Goal: Task Accomplishment & Management: Manage account settings

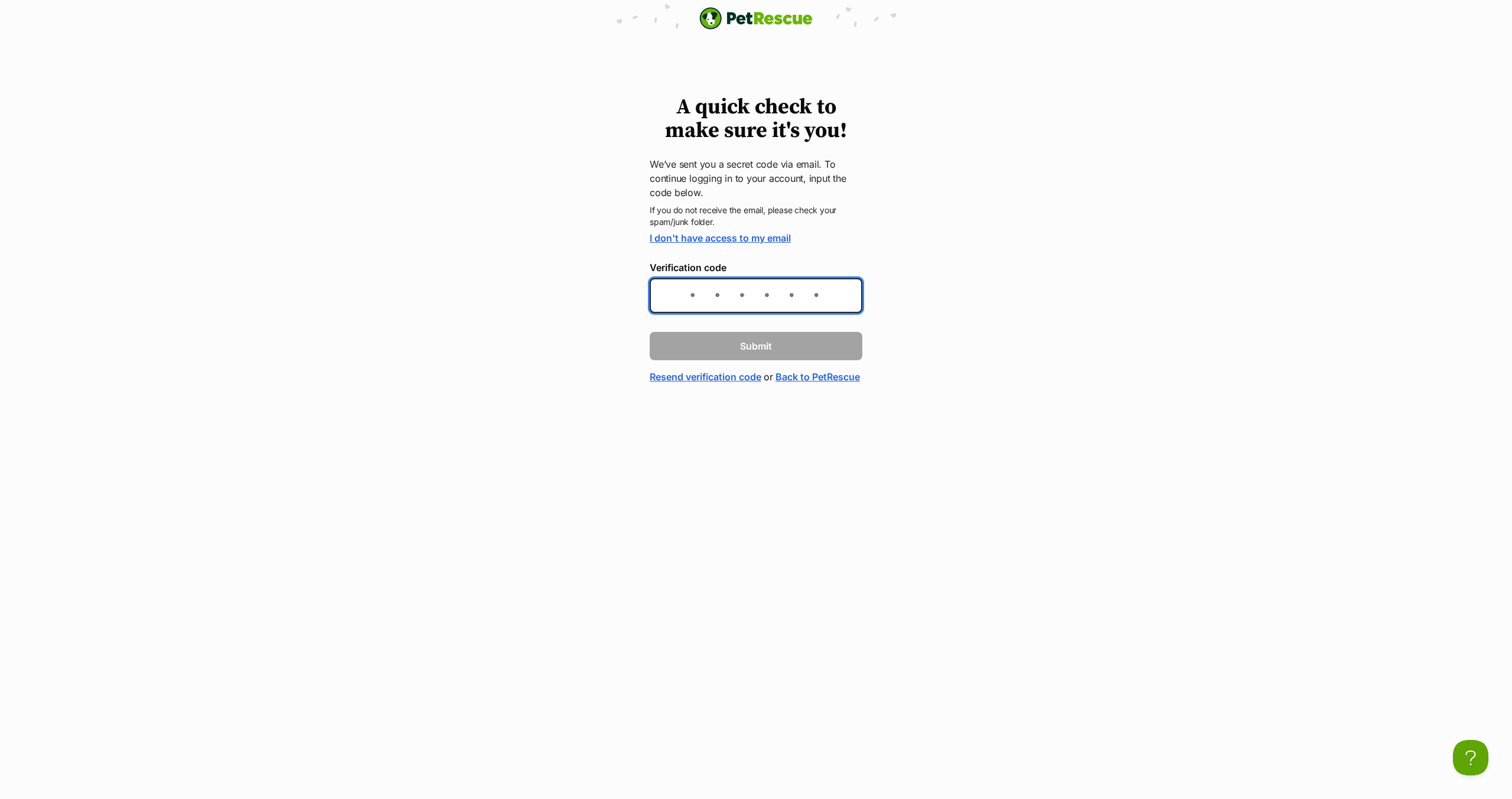
click at [721, 298] on input "Verification code" at bounding box center [756, 295] width 213 height 35
type input "446444"
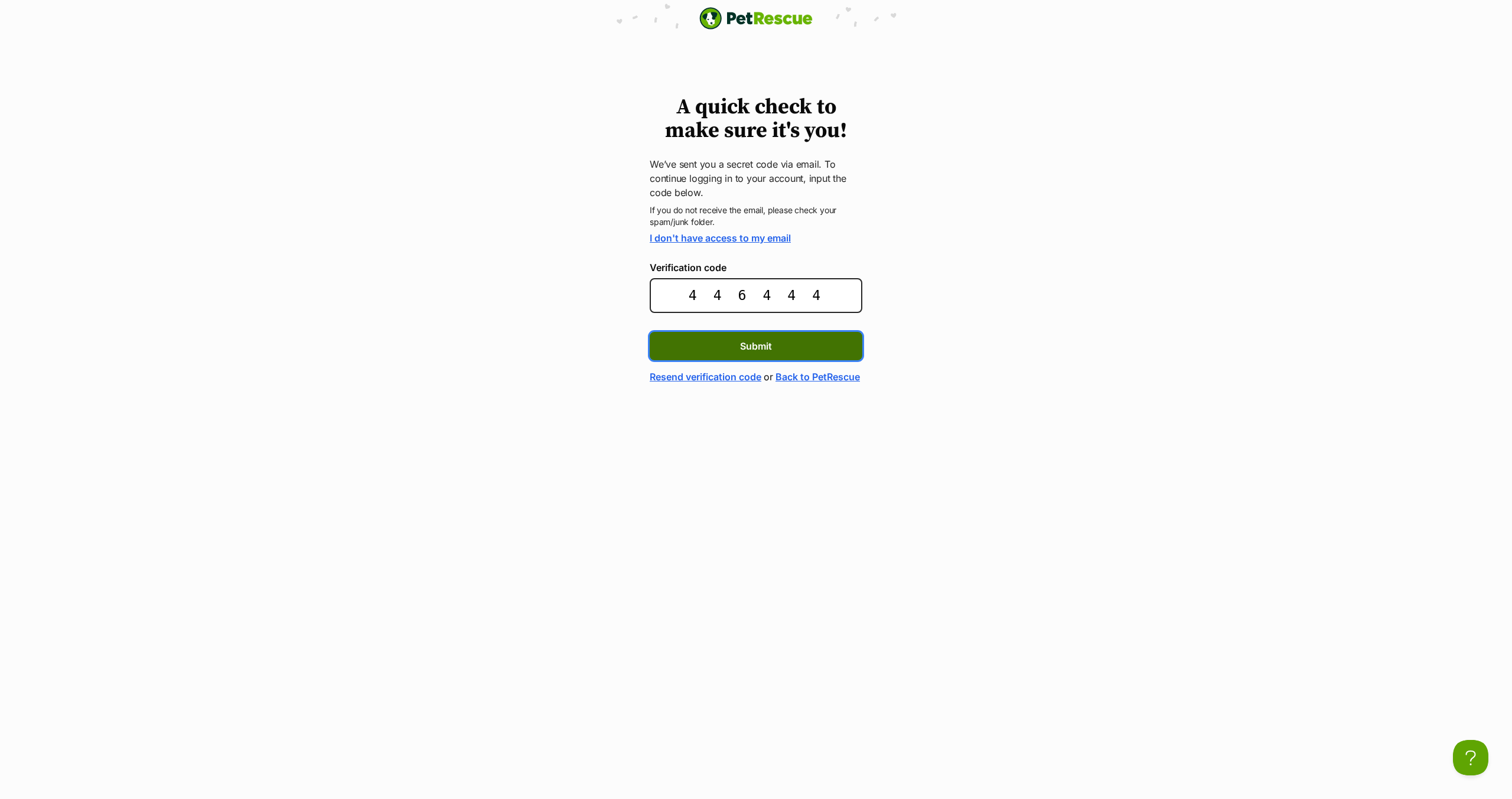
click at [740, 344] on span "Submit" at bounding box center [756, 345] width 32 height 14
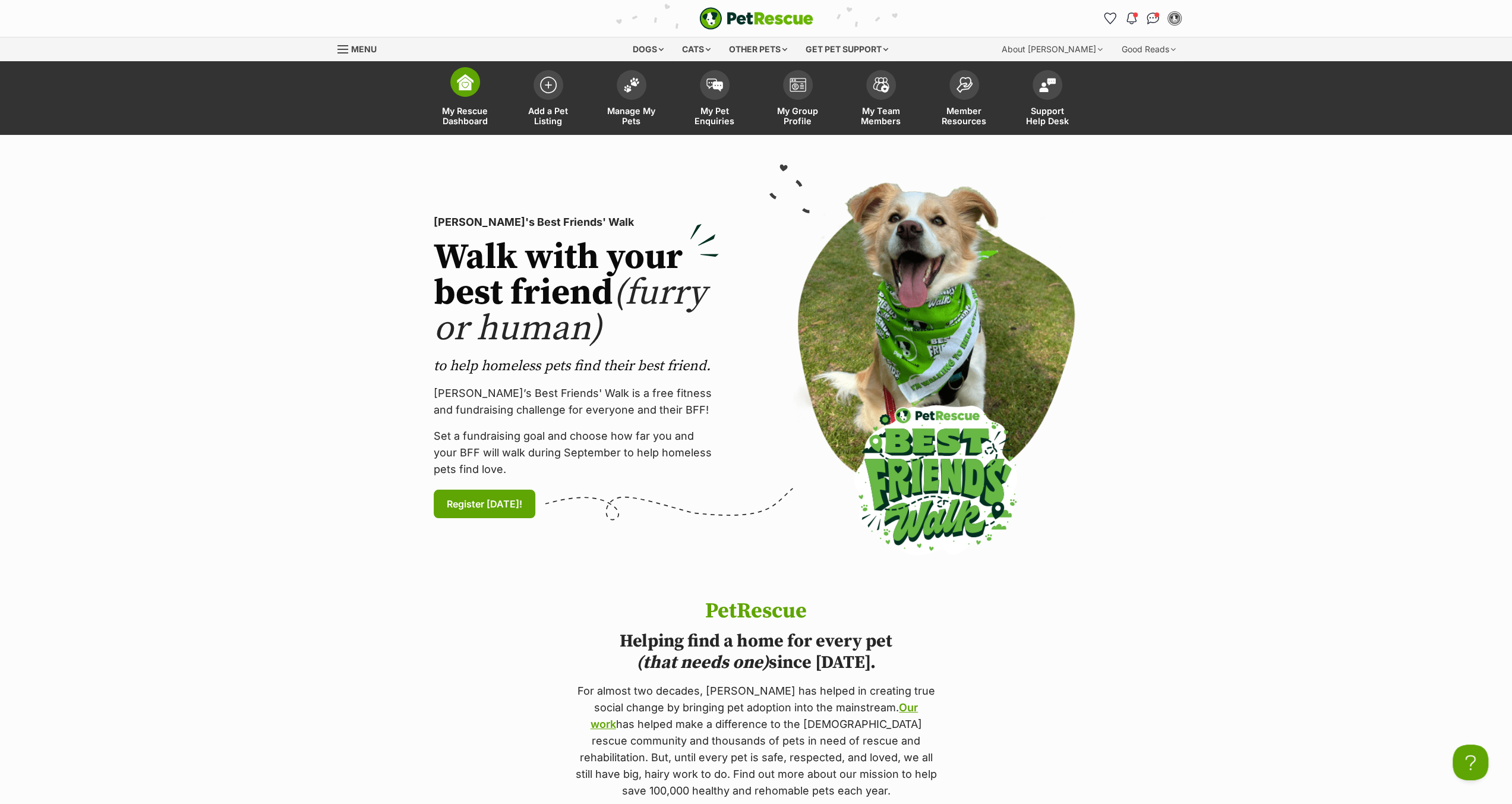
click at [466, 90] on img at bounding box center [465, 81] width 17 height 17
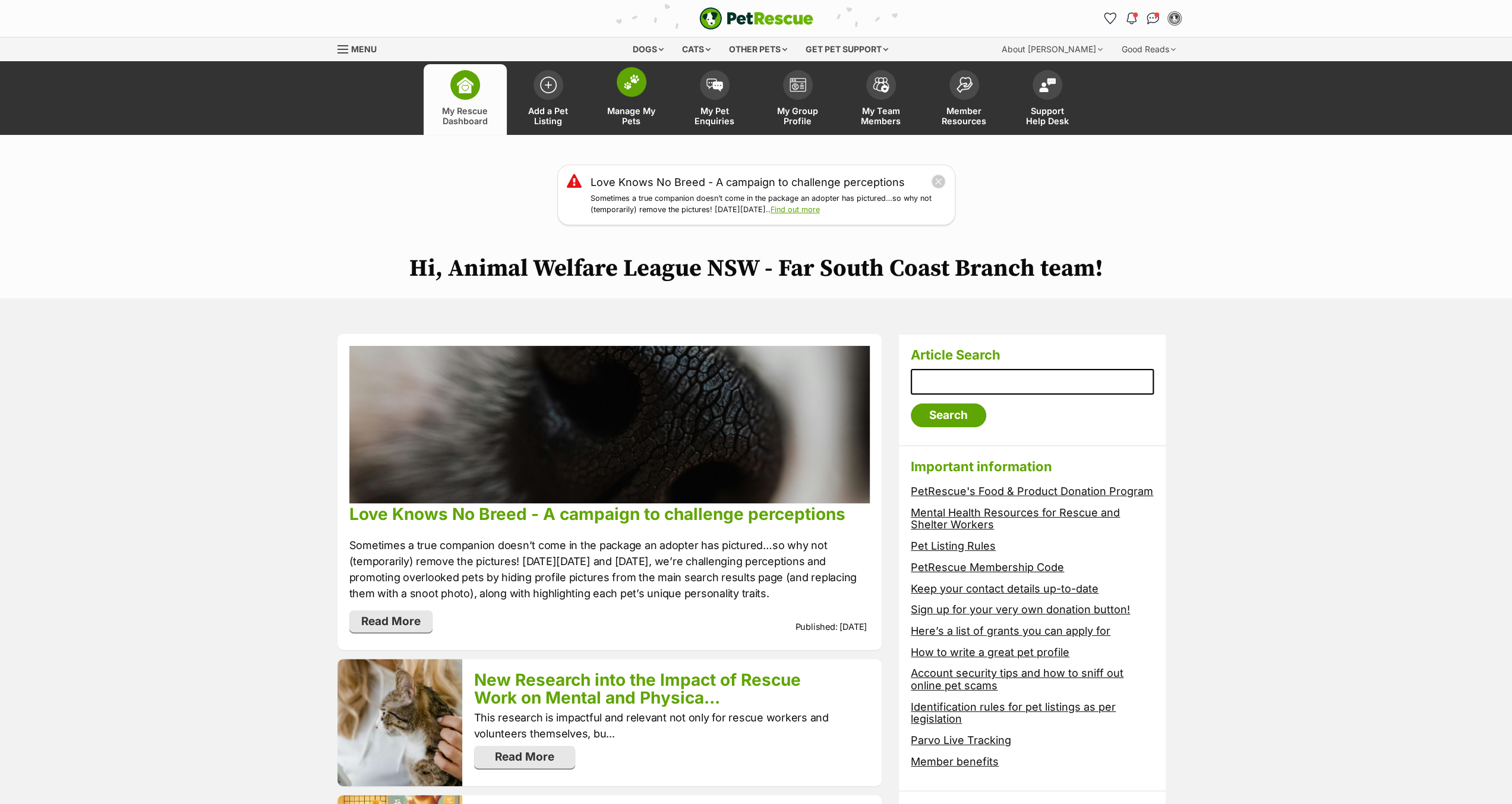
click at [629, 83] on img at bounding box center [631, 81] width 17 height 15
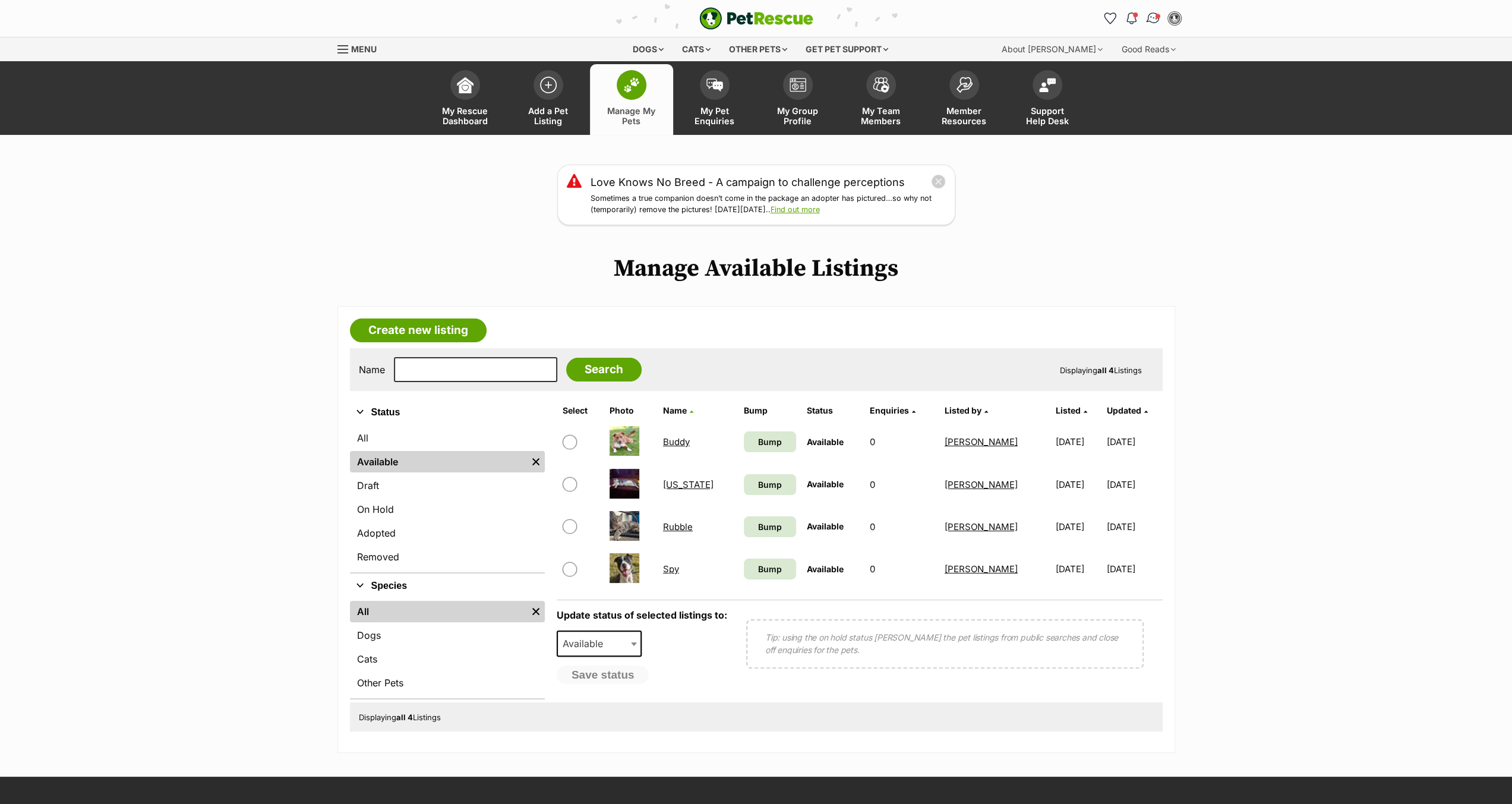
click at [1155, 16] on span "Conversations" at bounding box center [1157, 16] width 6 height 6
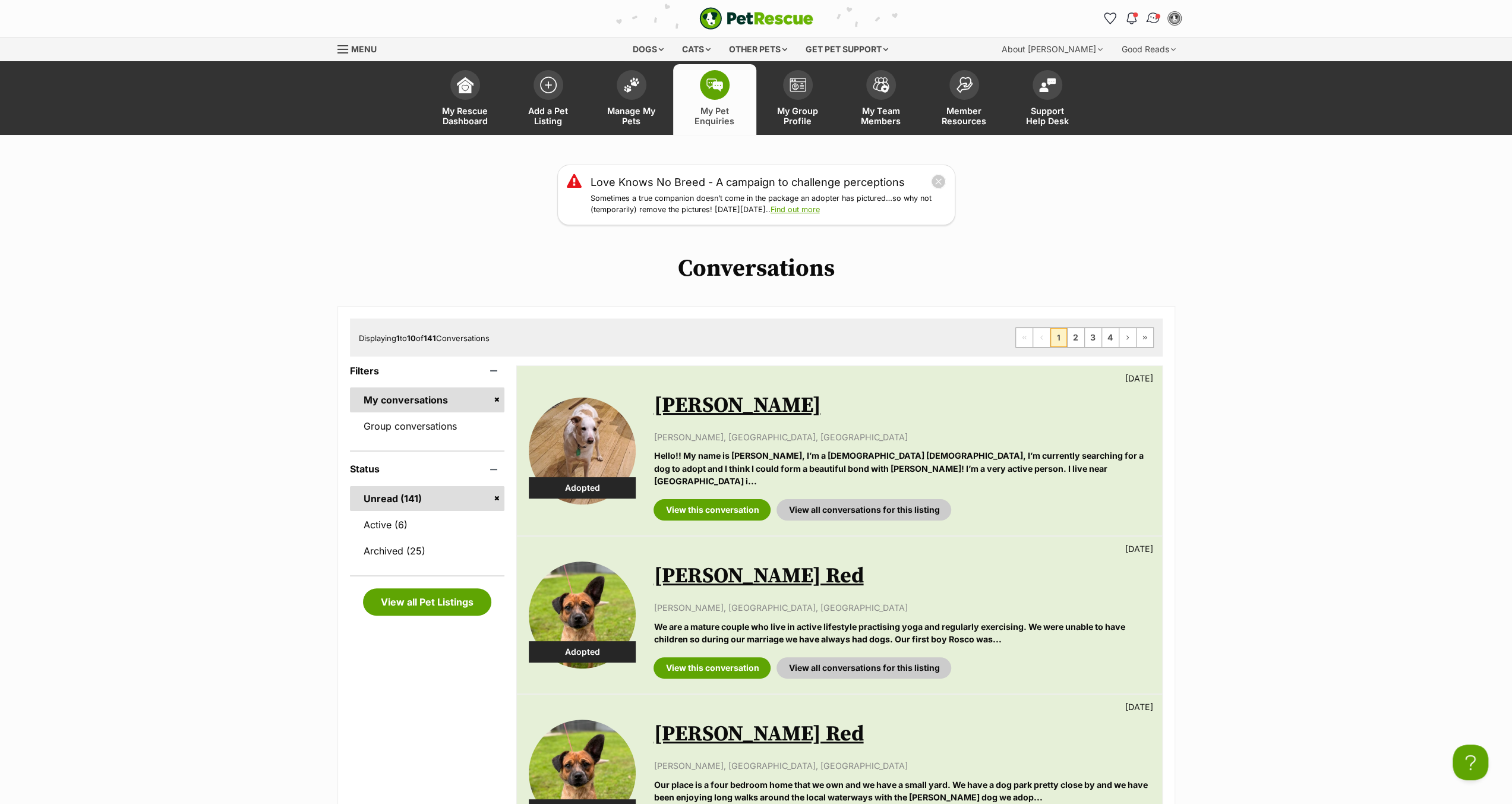
click at [1151, 19] on img "Conversations" at bounding box center [1152, 18] width 16 height 15
click at [1130, 18] on img "Notifications" at bounding box center [1130, 18] width 13 height 14
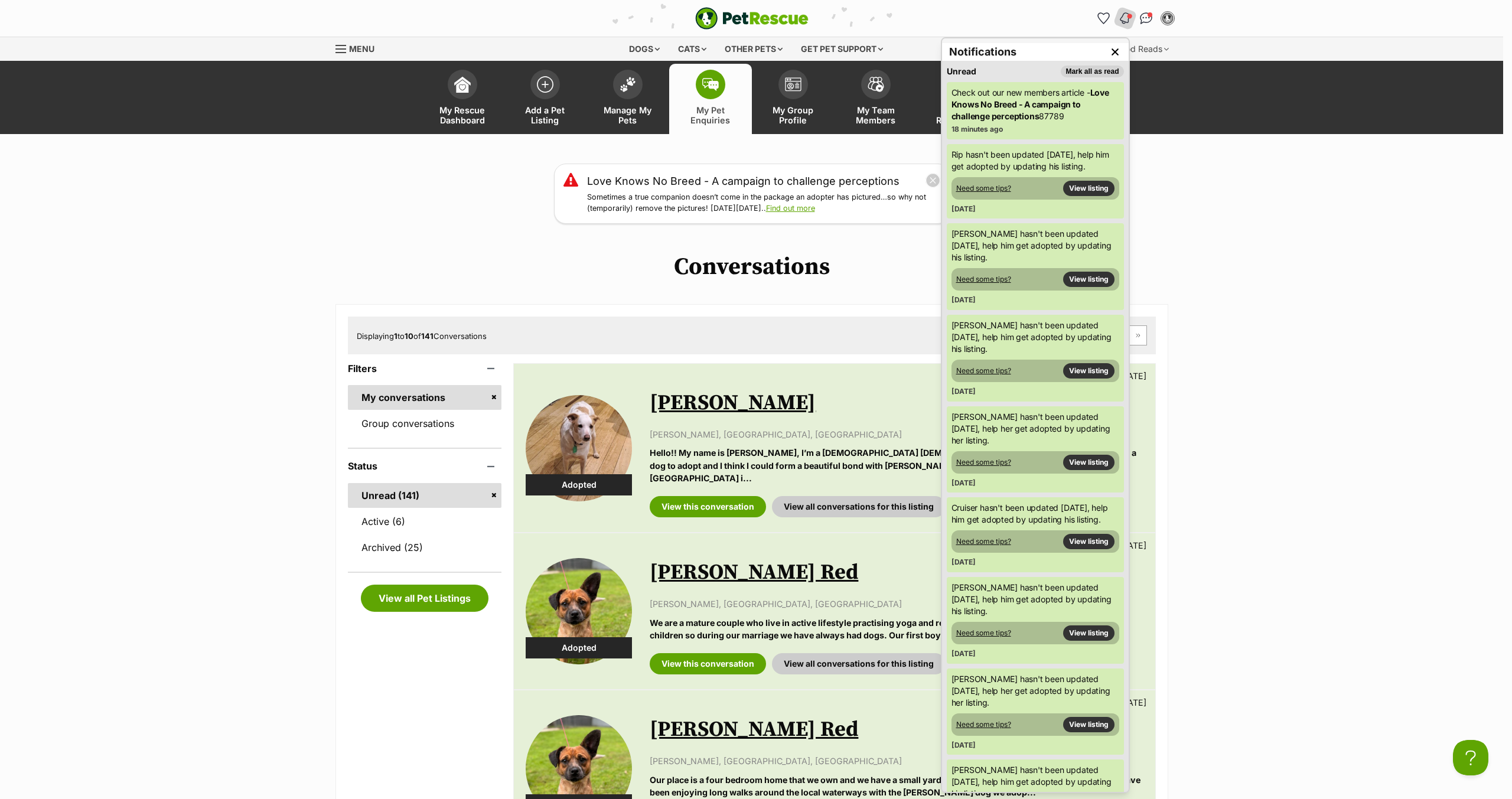
click at [1339, 261] on h1 "Conversations" at bounding box center [752, 267] width 1503 height 27
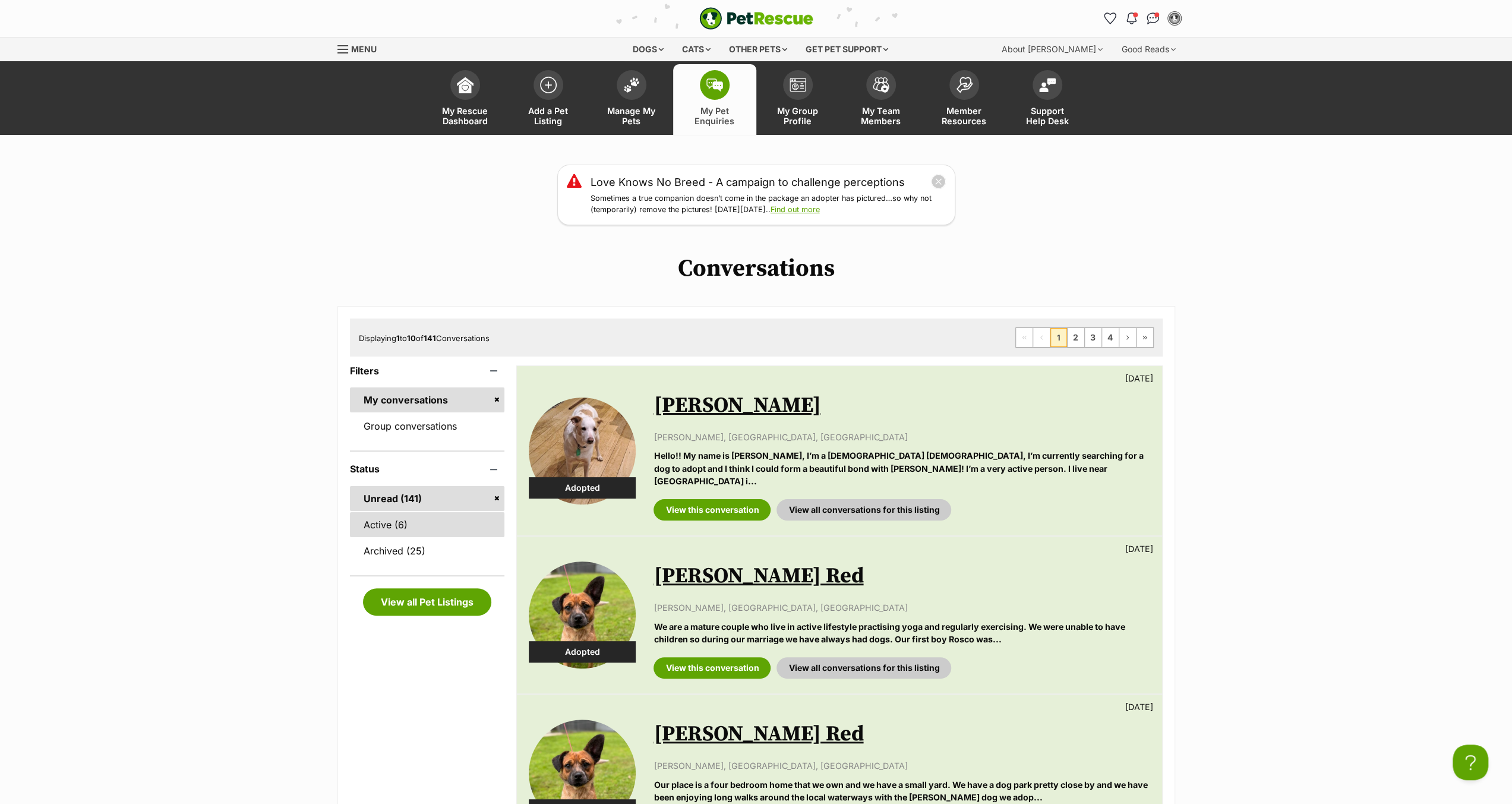
click at [386, 526] on link "Active (6)" at bounding box center [427, 524] width 155 height 25
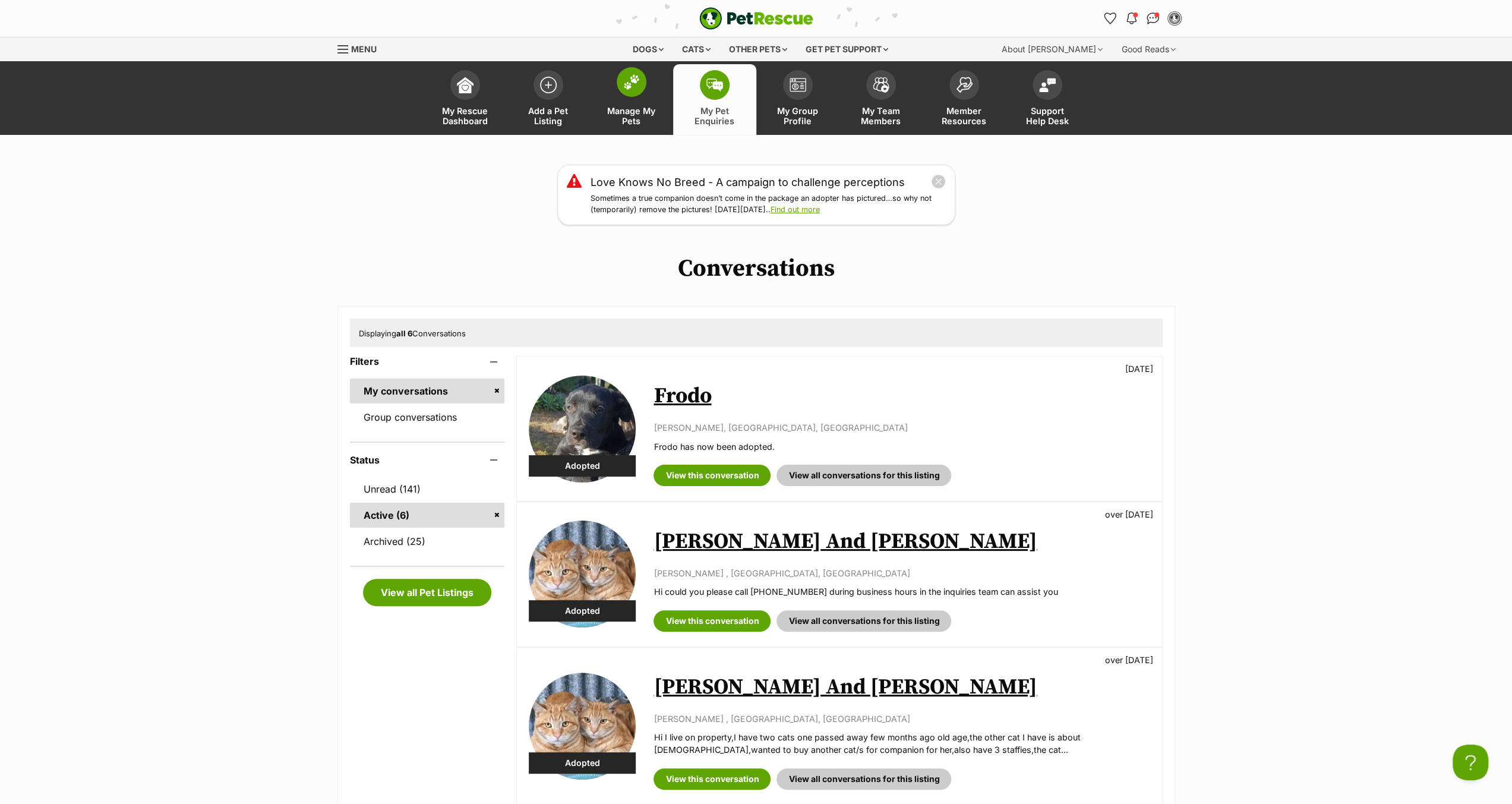
click at [648, 91] on link "Manage My Pets" at bounding box center [631, 100] width 83 height 71
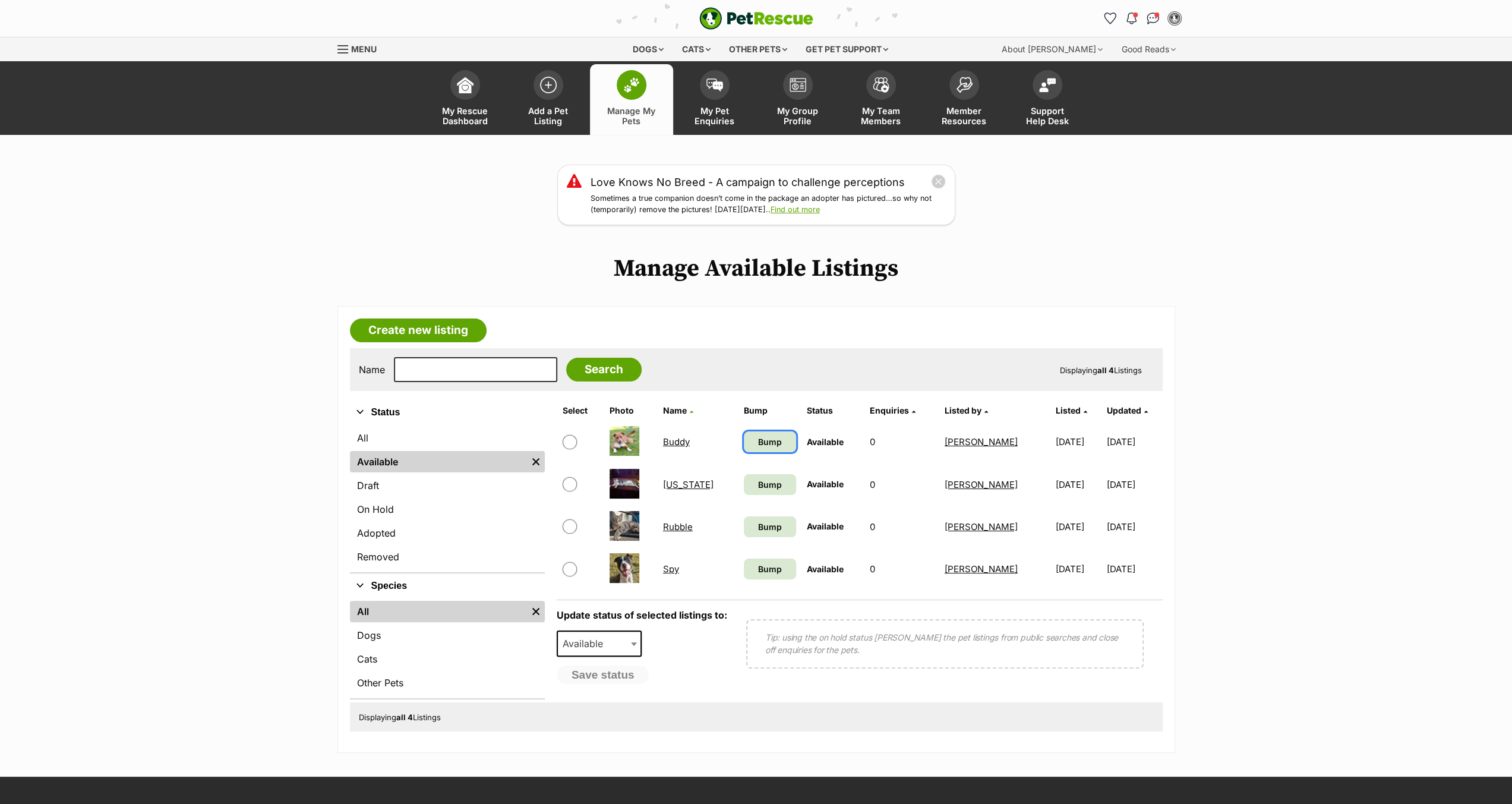
click at [758, 442] on span "Bump" at bounding box center [769, 442] width 24 height 12
click at [682, 443] on link "Buddy" at bounding box center [676, 442] width 27 height 11
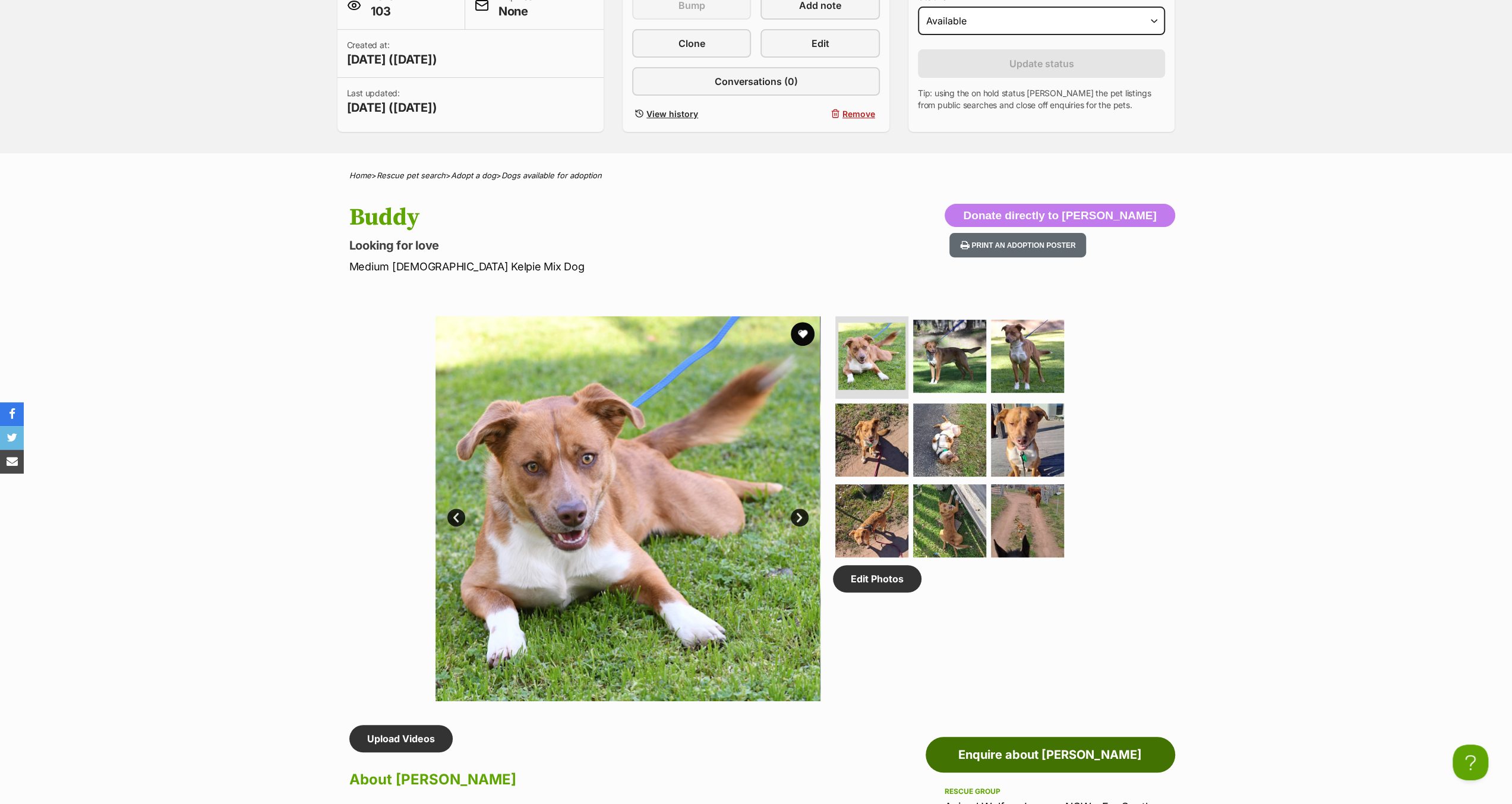
scroll to position [297, 0]
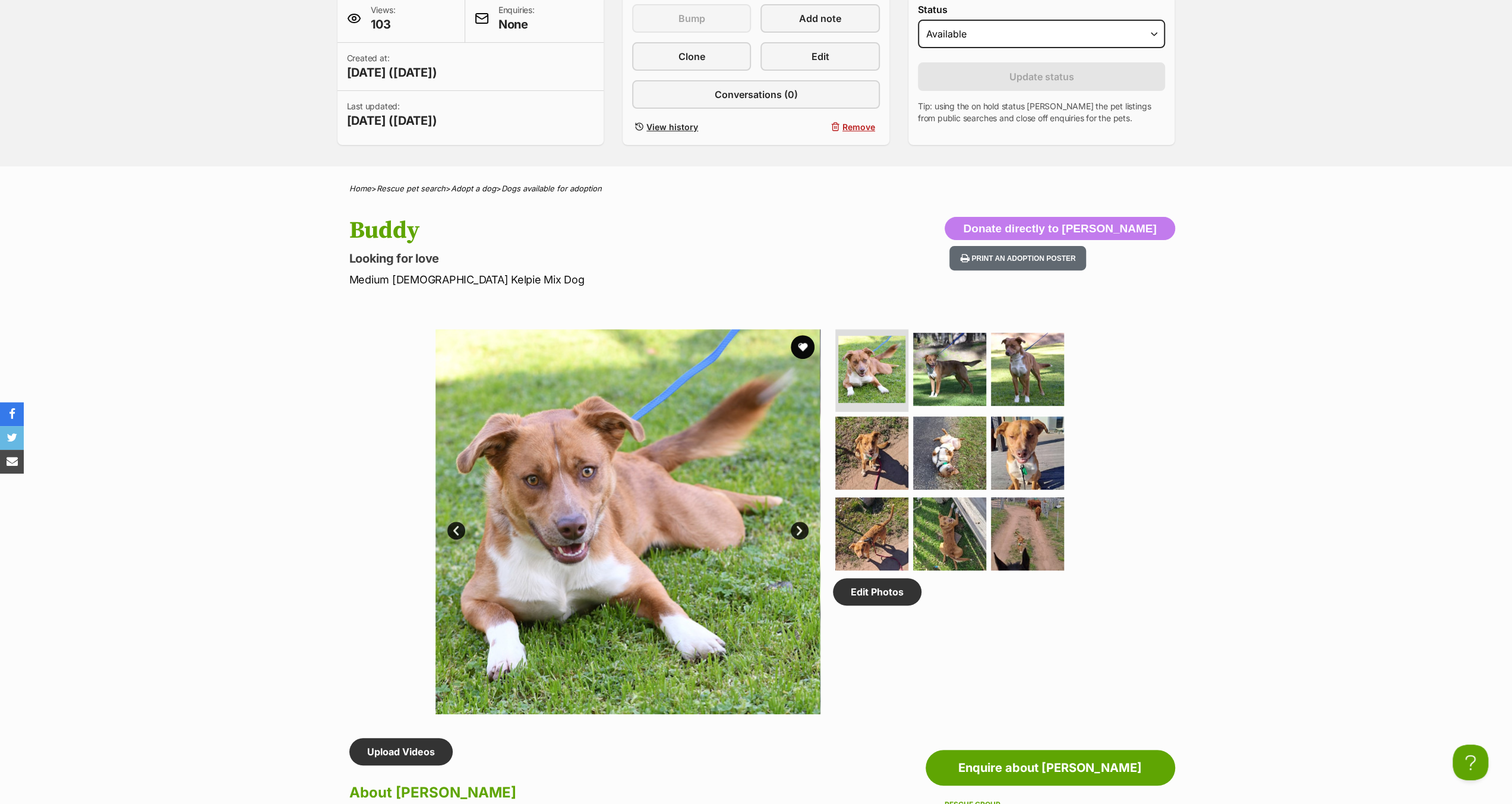
click at [430, 250] on p "Looking for love" at bounding box center [601, 258] width 503 height 17
click at [431, 261] on p "Looking for love" at bounding box center [601, 258] width 503 height 17
click at [431, 259] on p "Looking for love" at bounding box center [601, 258] width 503 height 17
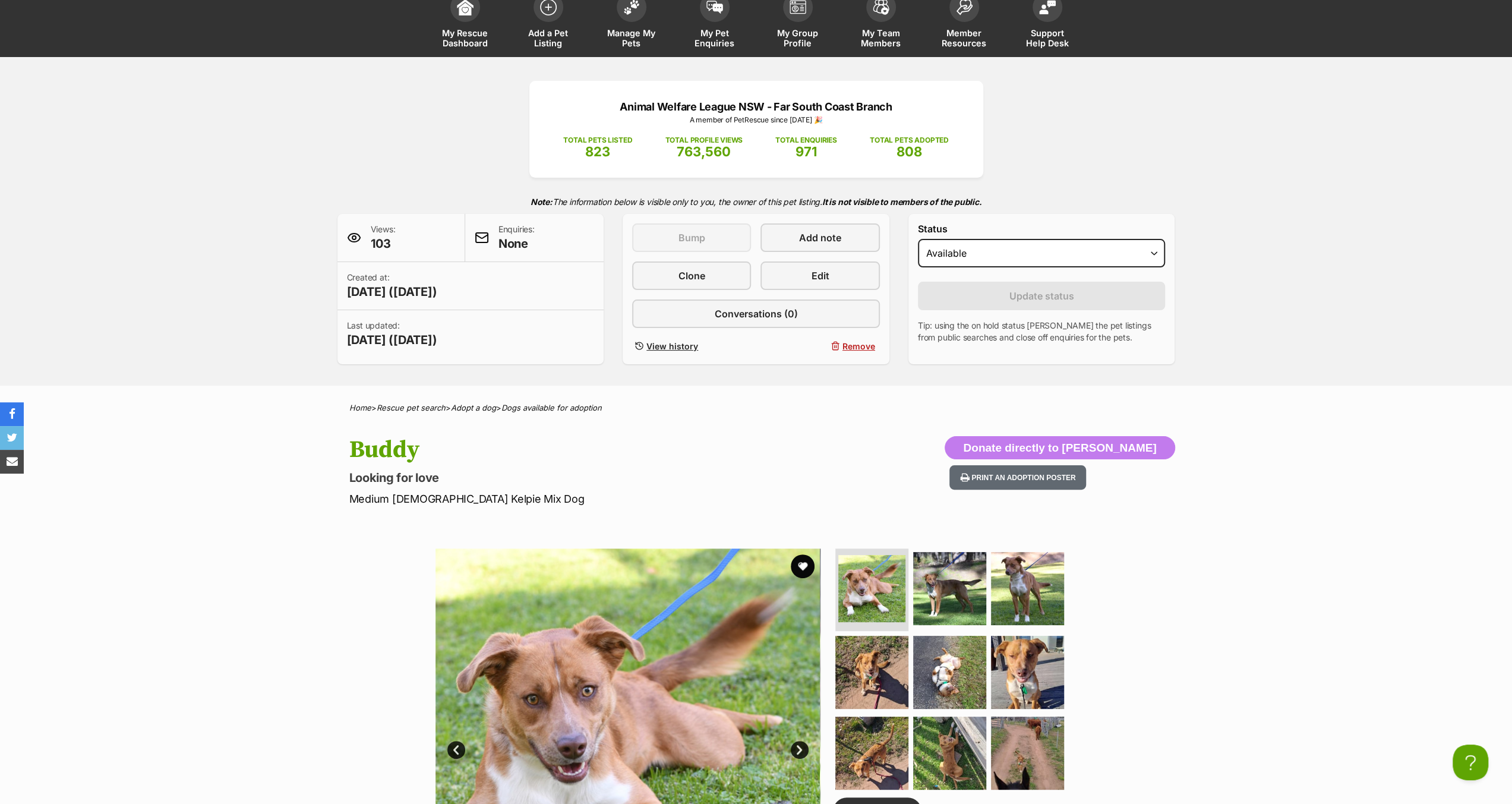
scroll to position [59, 0]
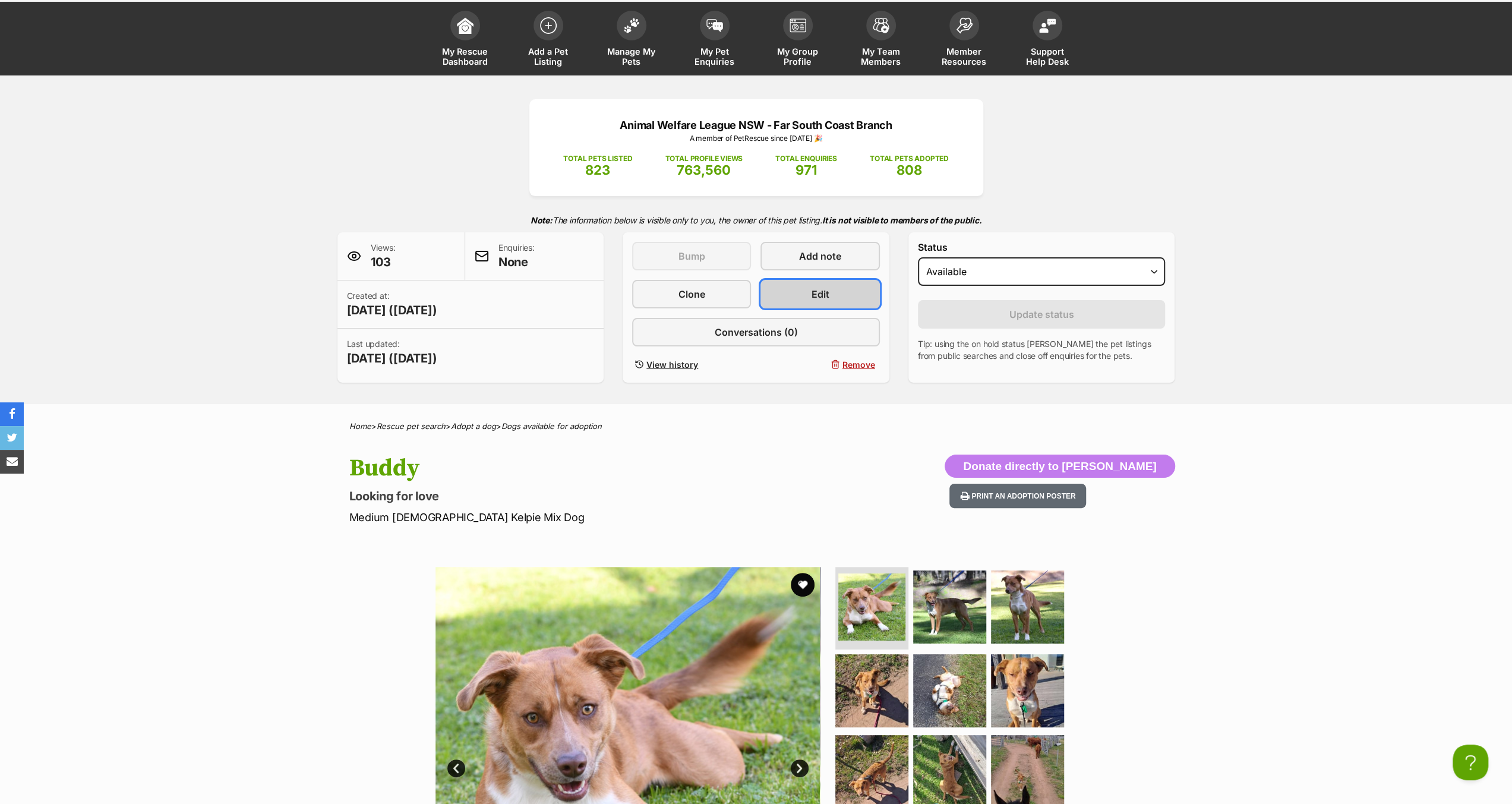
click at [801, 287] on link "Edit" at bounding box center [820, 294] width 119 height 29
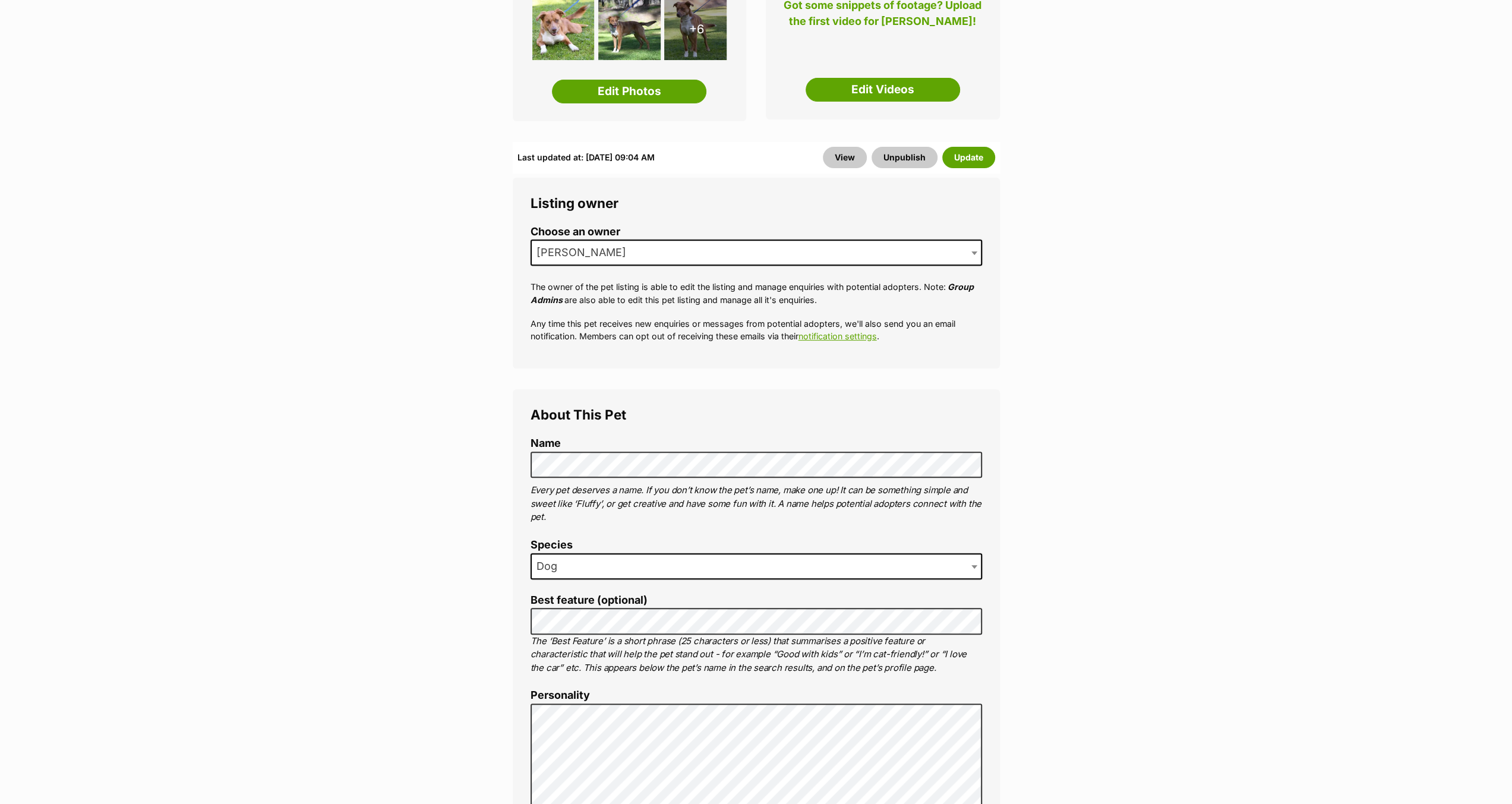
scroll to position [357, 0]
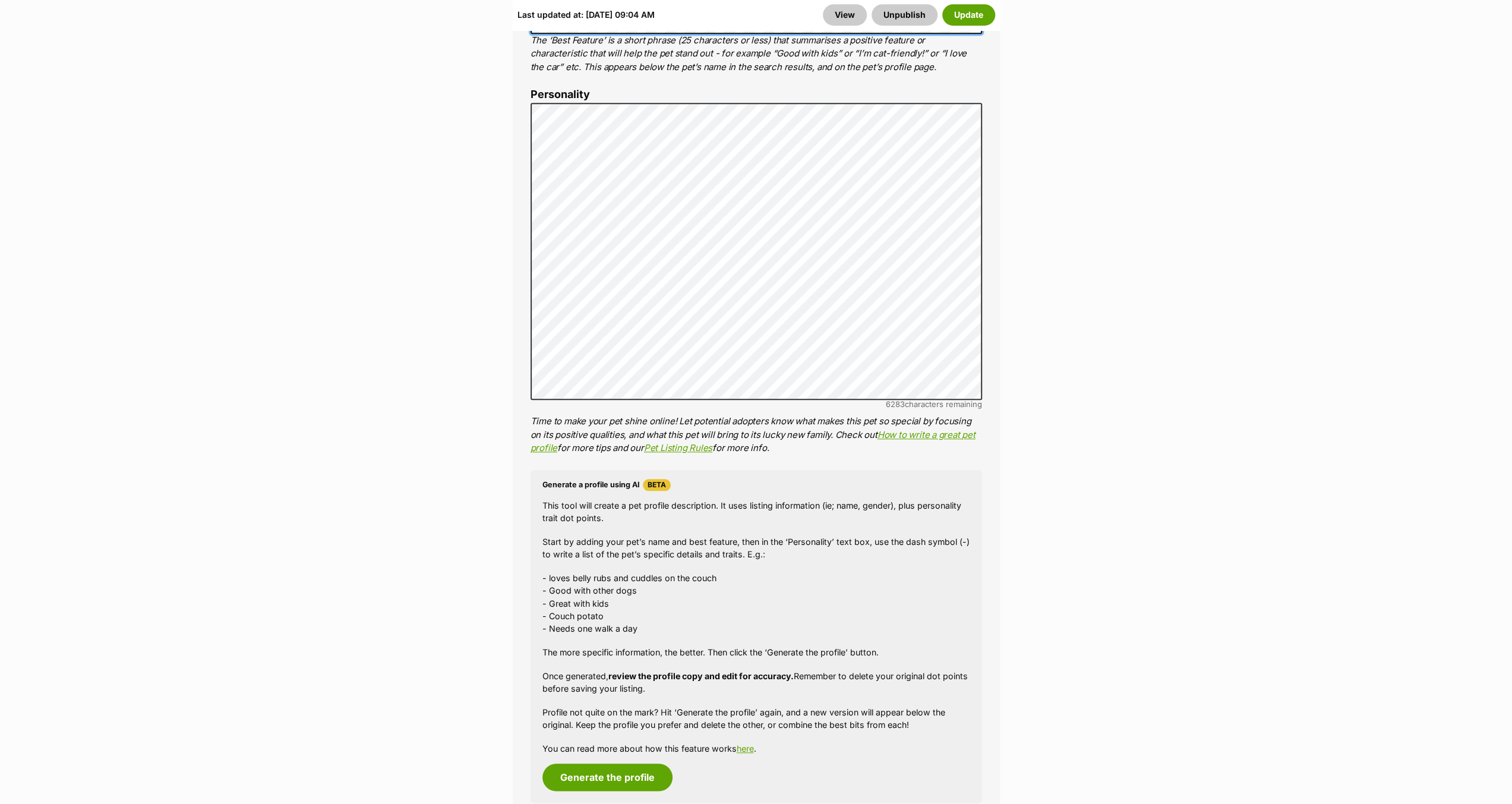
scroll to position [1070, 0]
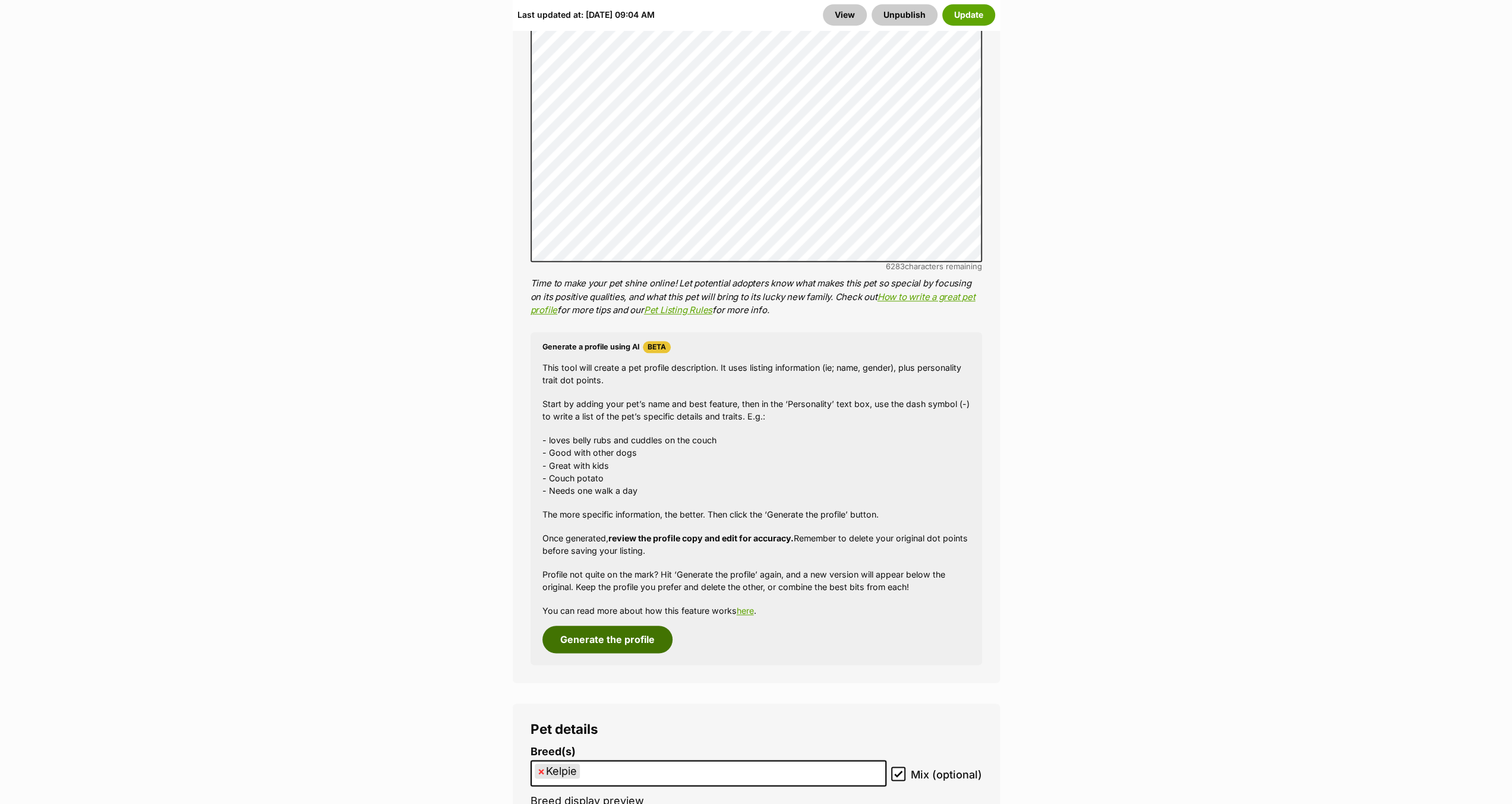
click at [577, 626] on button "Generate the profile" at bounding box center [607, 639] width 130 height 28
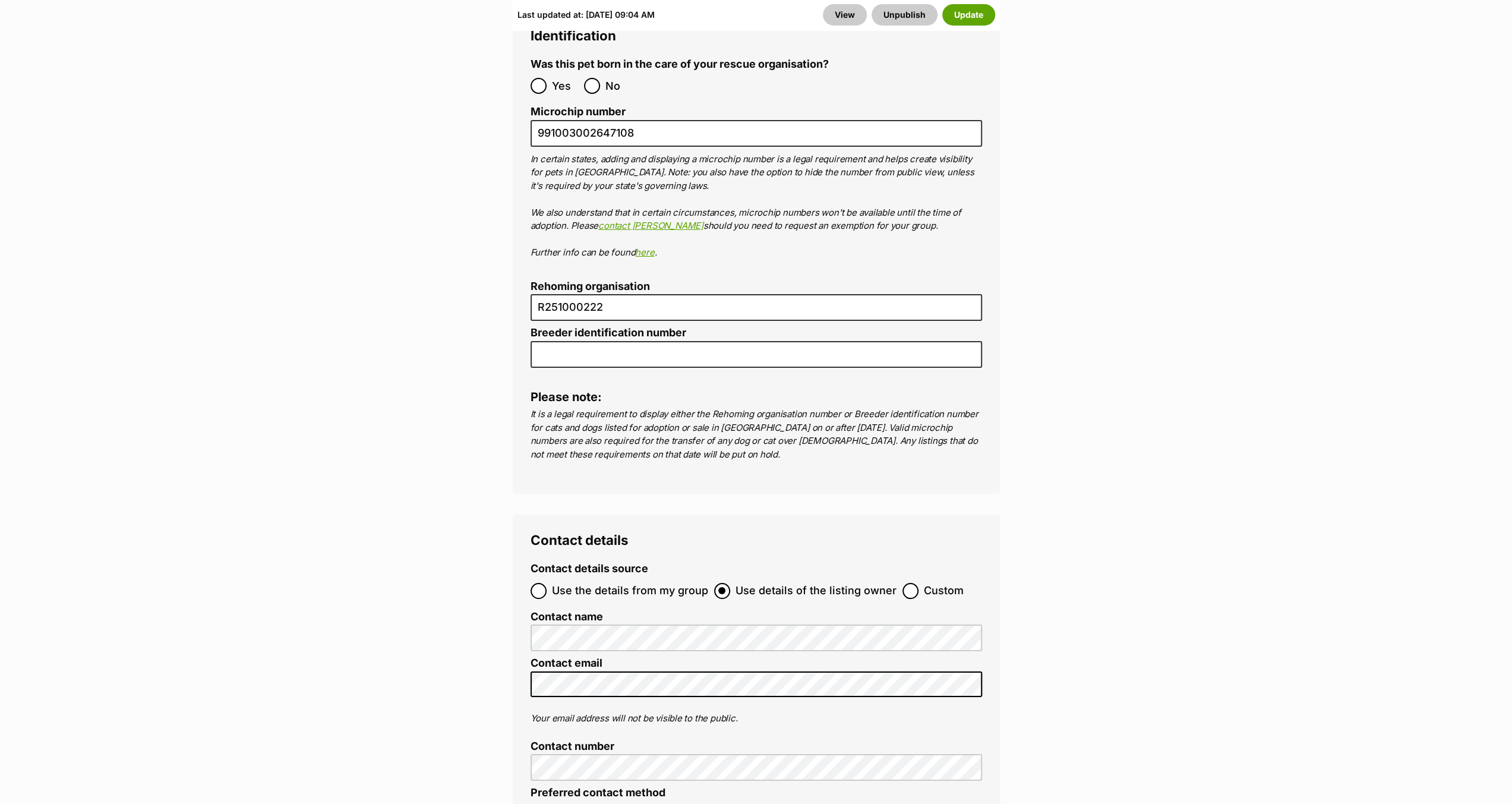
scroll to position [4447, 0]
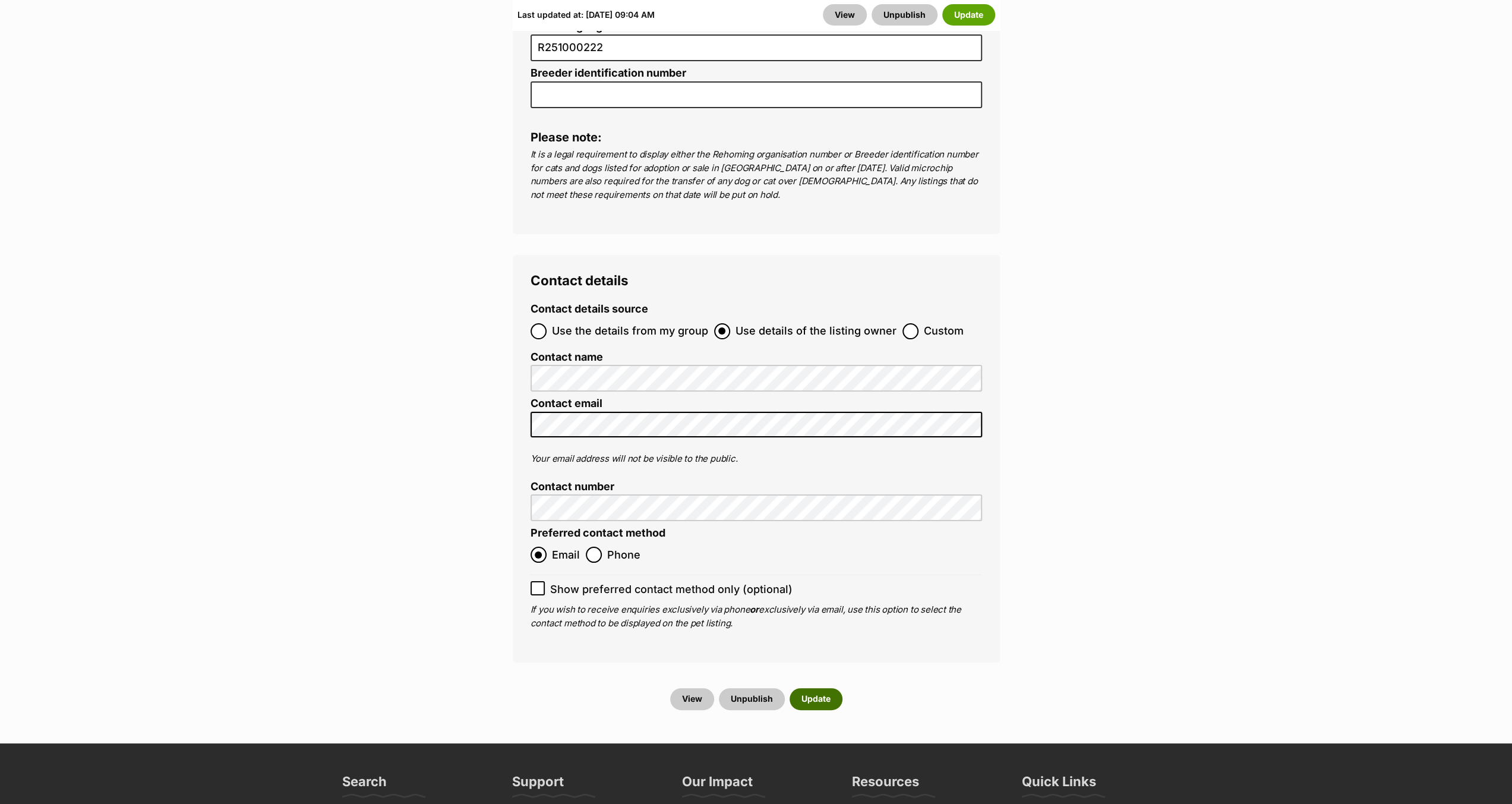
click at [817, 688] on button "Update" at bounding box center [816, 699] width 53 height 21
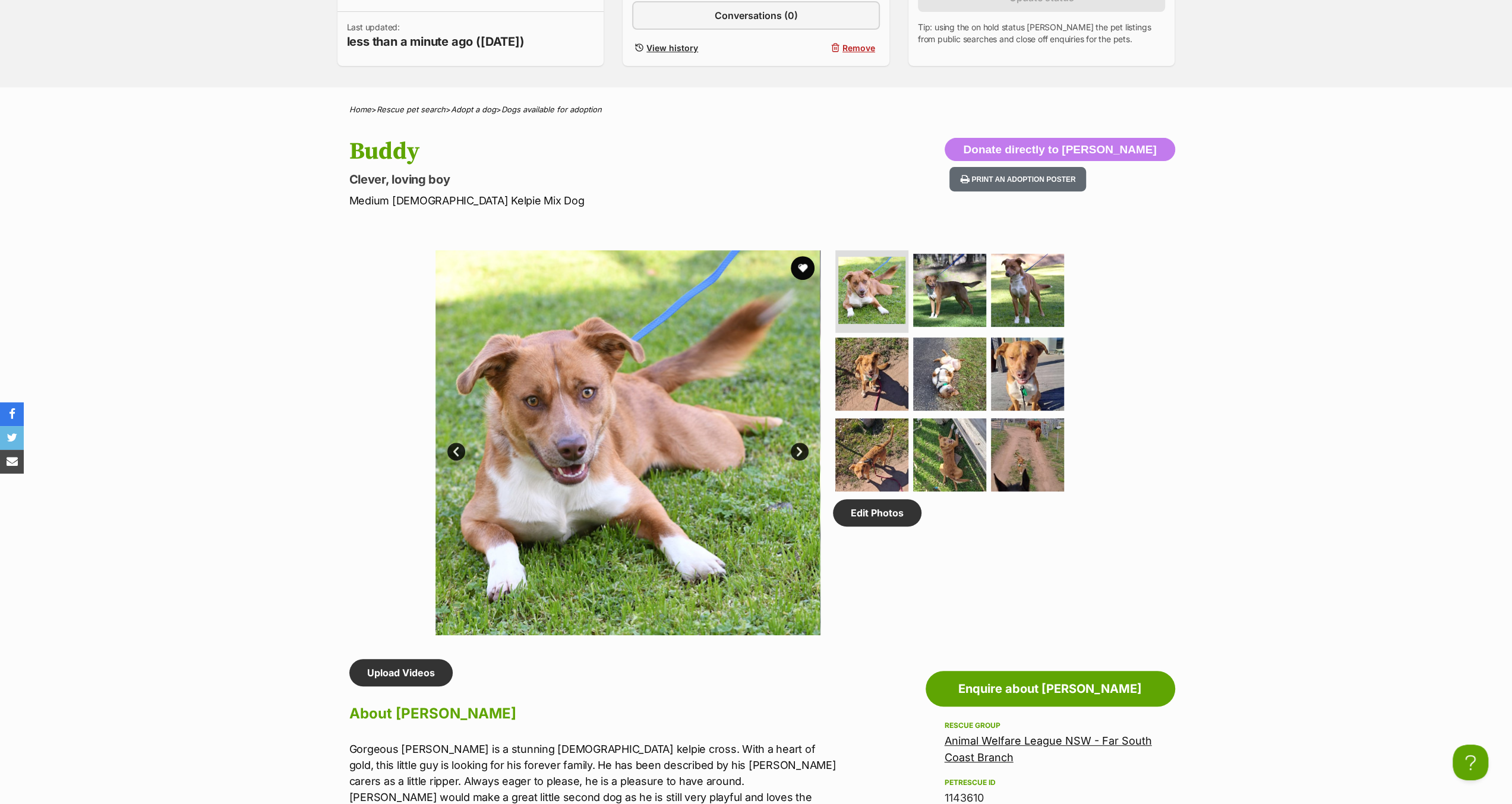
scroll to position [416, 0]
